Goal: Task Accomplishment & Management: Use online tool/utility

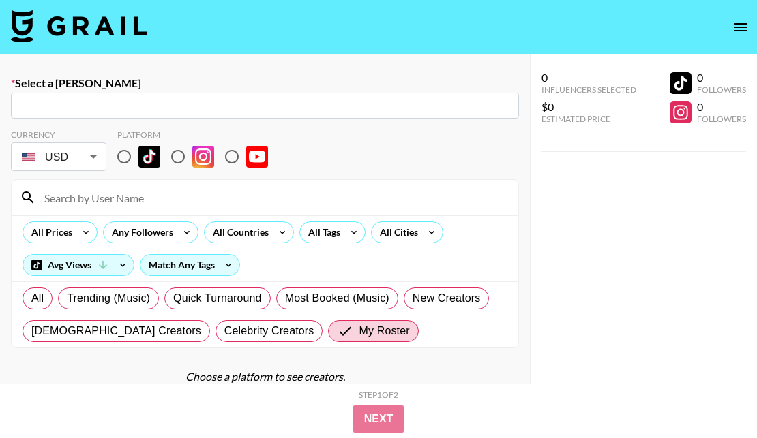
click at [82, 29] on img at bounding box center [79, 26] width 136 height 33
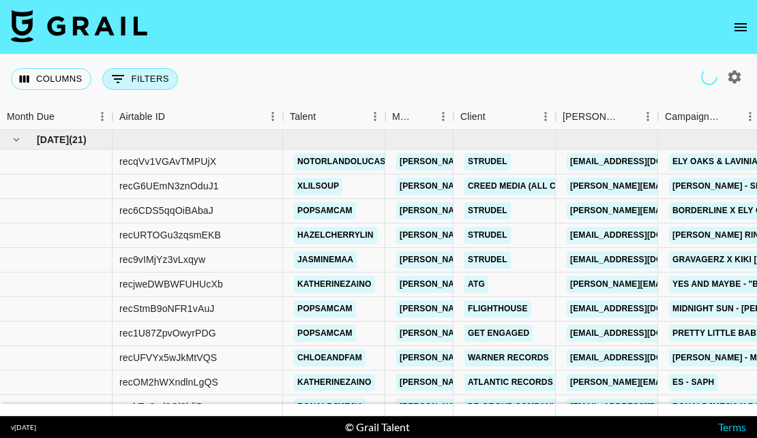
click at [143, 74] on button "0 Filters" at bounding box center [140, 79] width 76 height 22
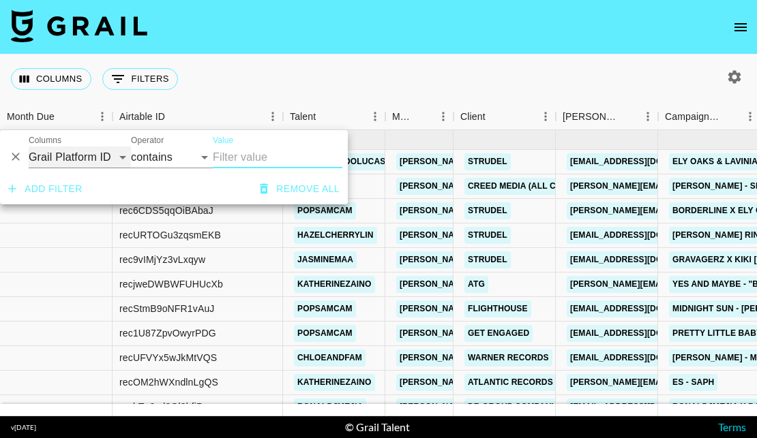
click at [60, 157] on select "Grail Platform ID Airtable ID Talent Manager Client [PERSON_NAME] Campaign (Typ…" at bounding box center [80, 158] width 102 height 22
select select "talentName"
click at [29, 147] on select "Grail Platform ID Airtable ID Talent Manager Client [PERSON_NAME] Campaign (Typ…" at bounding box center [80, 158] width 102 height 22
click at [231, 158] on input "Value" at bounding box center [278, 158] width 130 height 22
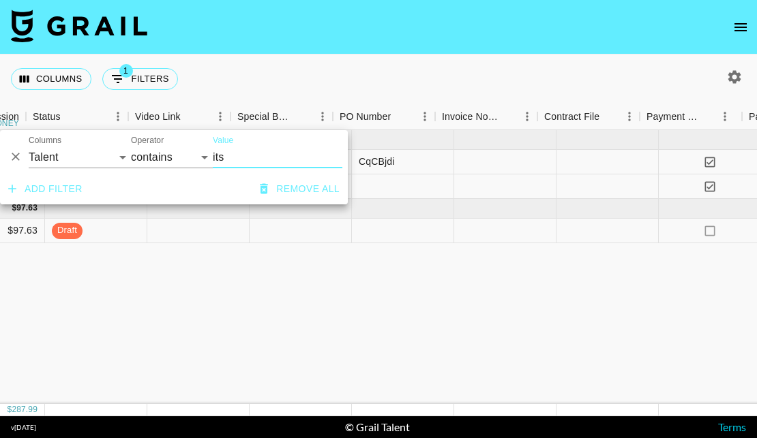
scroll to position [0, 1069]
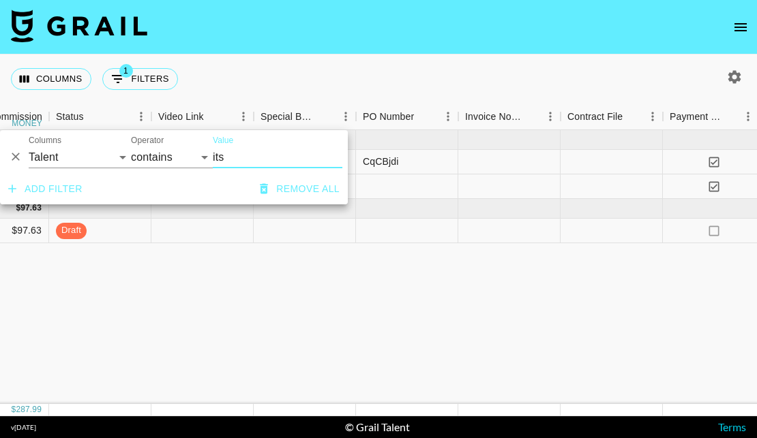
type input "its"
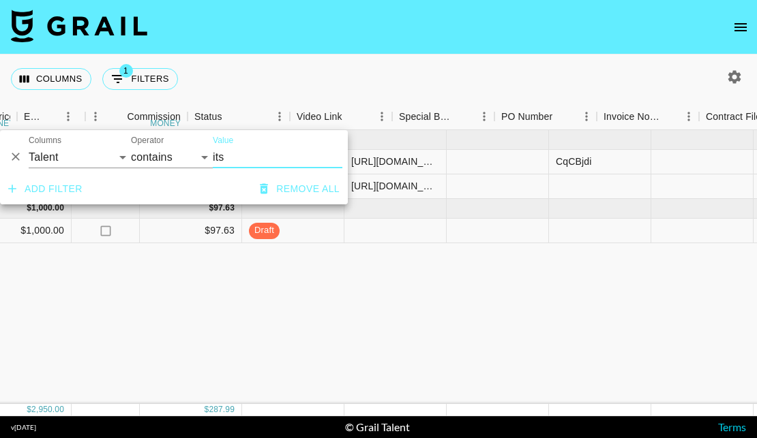
scroll to position [0, 861]
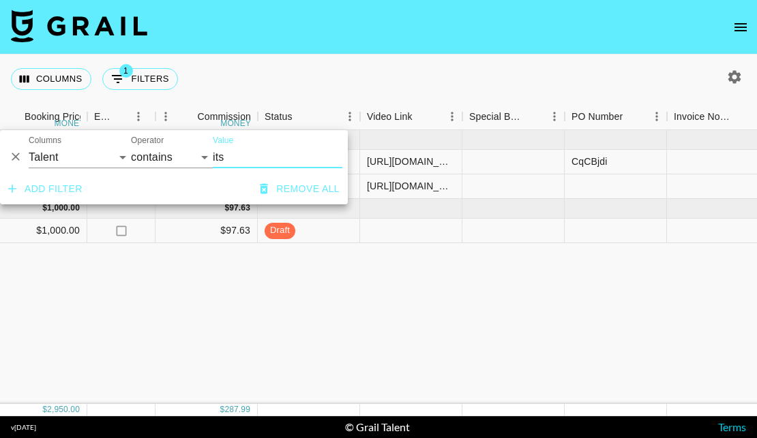
click at [376, 321] on div "[DATE] ( 2 ) $ 1,950.00 $ 190.37 recB7BnlIhH0qlSdz itsshannonburns [PERSON_NAME…" at bounding box center [186, 267] width 2094 height 274
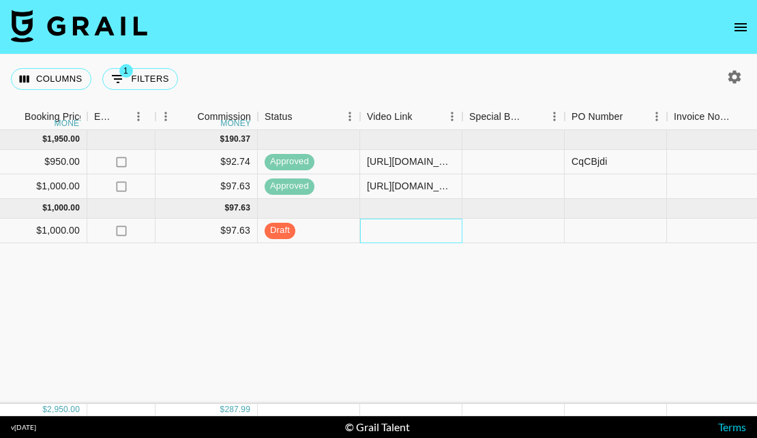
click at [397, 235] on div at bounding box center [411, 231] width 102 height 25
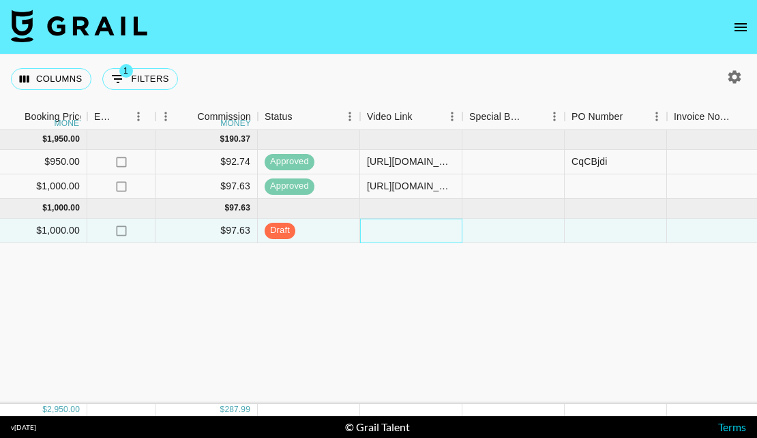
click at [397, 234] on div at bounding box center [411, 231] width 102 height 25
type input "[URL][DOMAIN_NAME]"
click at [485, 293] on div "[DATE] ( 2 ) $ 1,950.00 $ 190.37 recB7BnlIhH0qlSdz itsshannonburns [PERSON_NAME…" at bounding box center [186, 267] width 2094 height 274
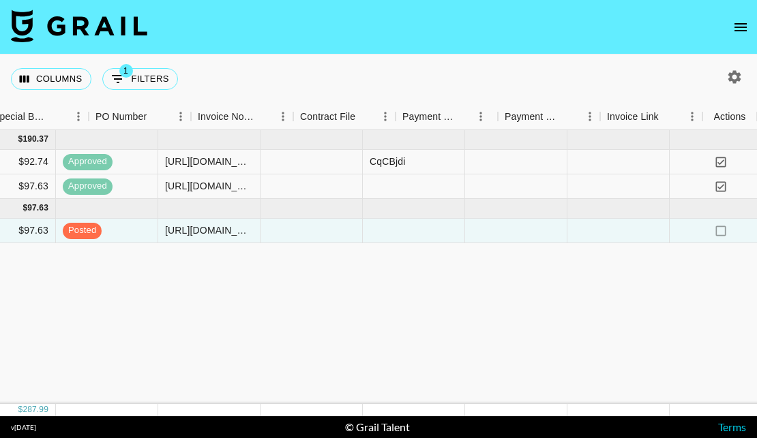
scroll to position [0, 1337]
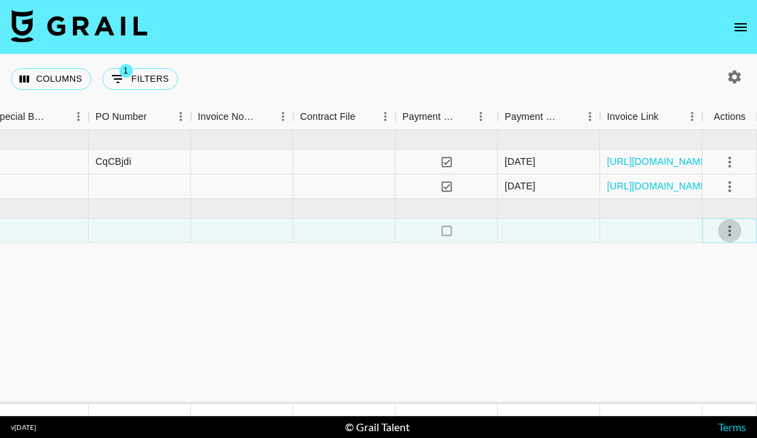
click at [732, 228] on icon "select merge strategy" at bounding box center [729, 231] width 16 height 16
click at [694, 361] on div "Approve" at bounding box center [700, 359] width 42 height 16
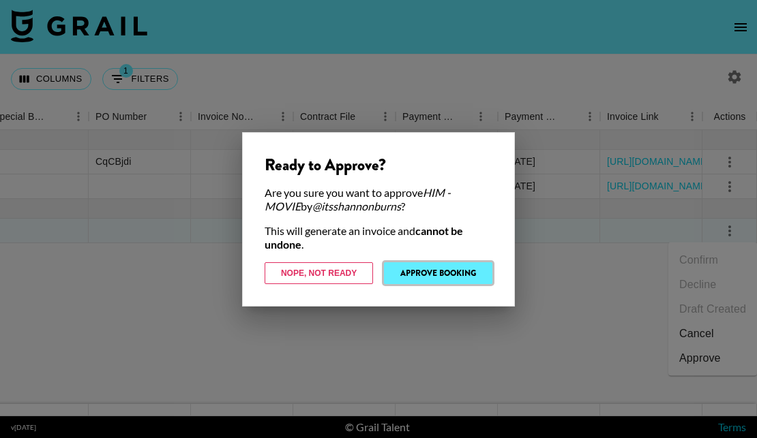
click at [460, 273] on button "Approve Booking" at bounding box center [438, 274] width 108 height 22
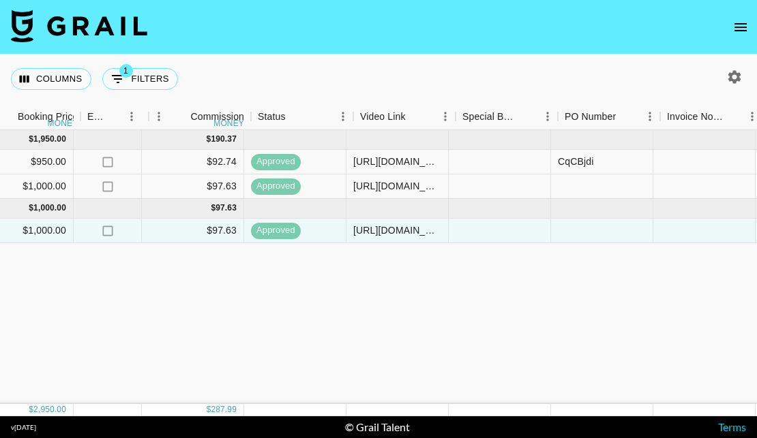
scroll to position [0, 820]
